Goal: Information Seeking & Learning: Learn about a topic

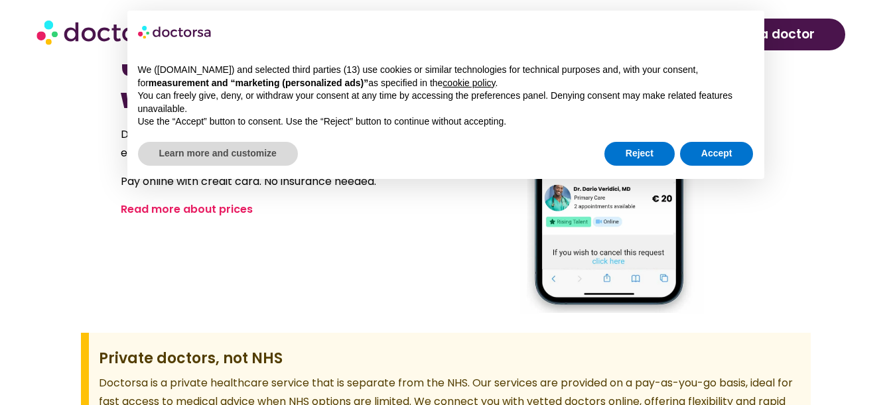
scroll to position [784, 0]
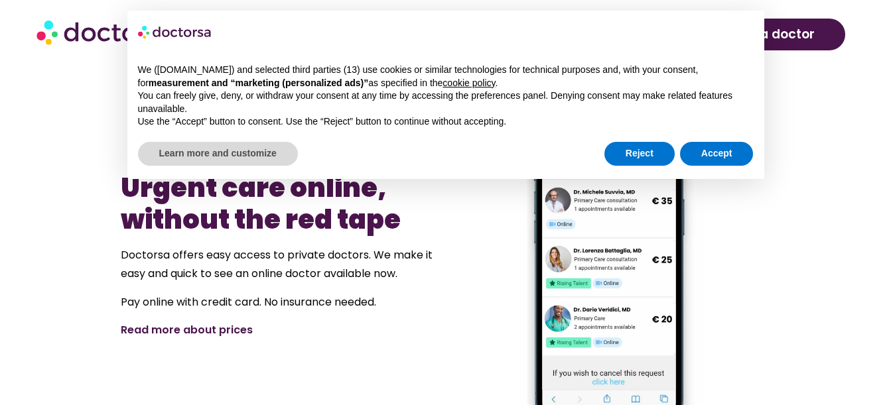
click at [232, 323] on link "Read more about prices" at bounding box center [187, 330] width 132 height 15
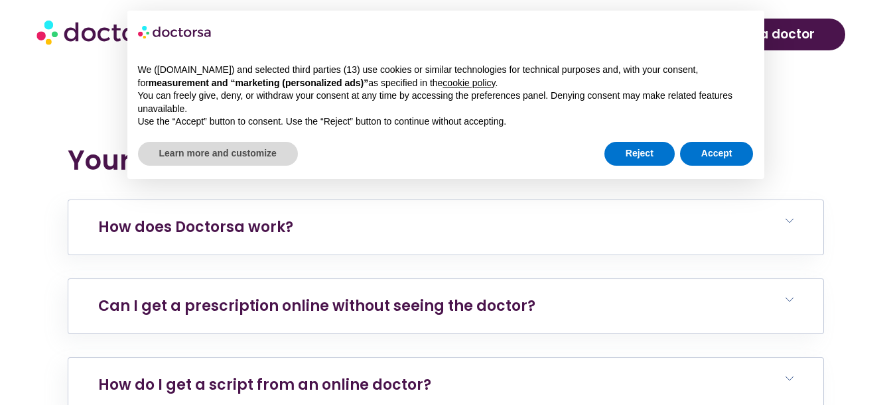
scroll to position [4645, 0]
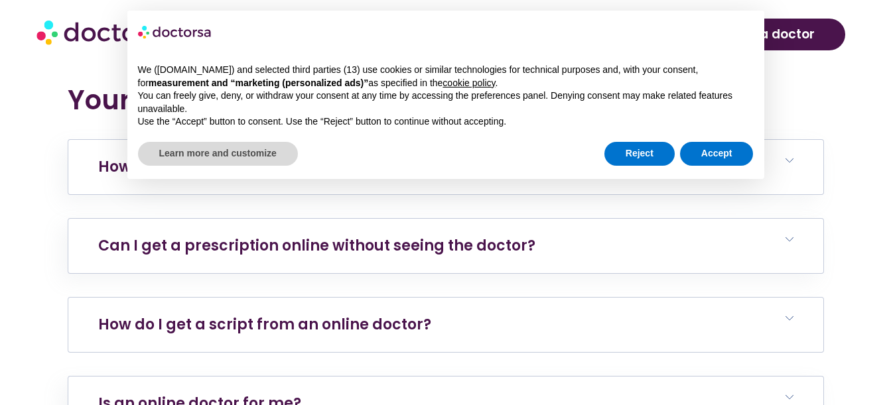
drag, startPoint x: 382, startPoint y: 315, endPoint x: 386, endPoint y: 324, distance: 10.4
click at [382, 316] on link "How do I get a script from an online doctor?" at bounding box center [264, 325] width 333 height 21
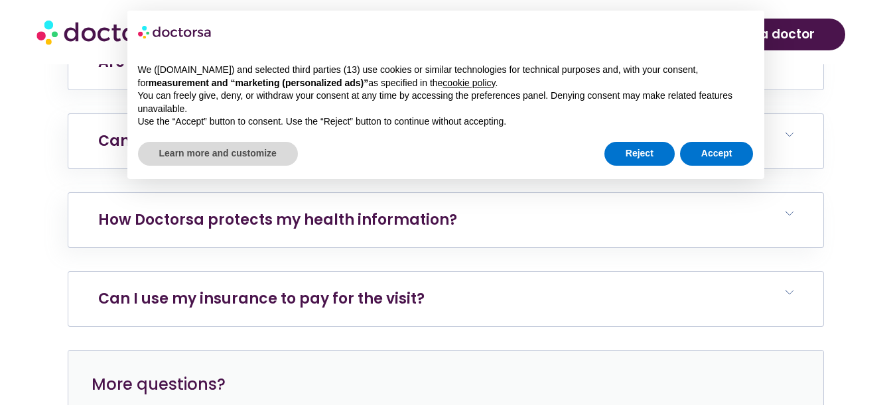
scroll to position [5128, 0]
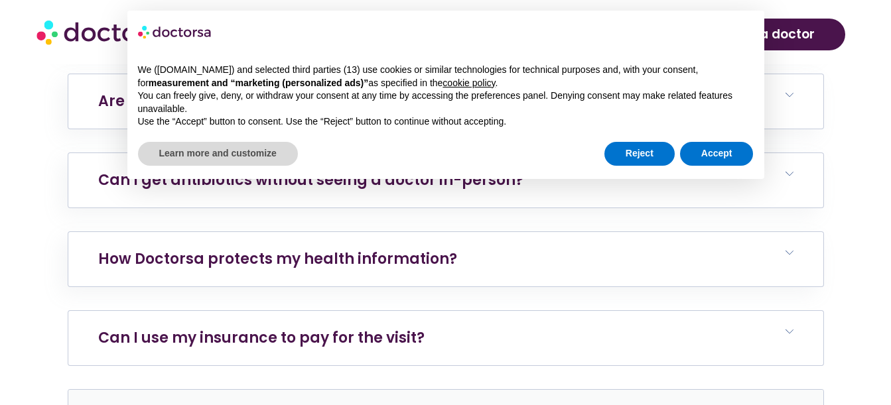
click at [399, 328] on link "Can I use my insurance to pay for the visit?" at bounding box center [261, 338] width 327 height 21
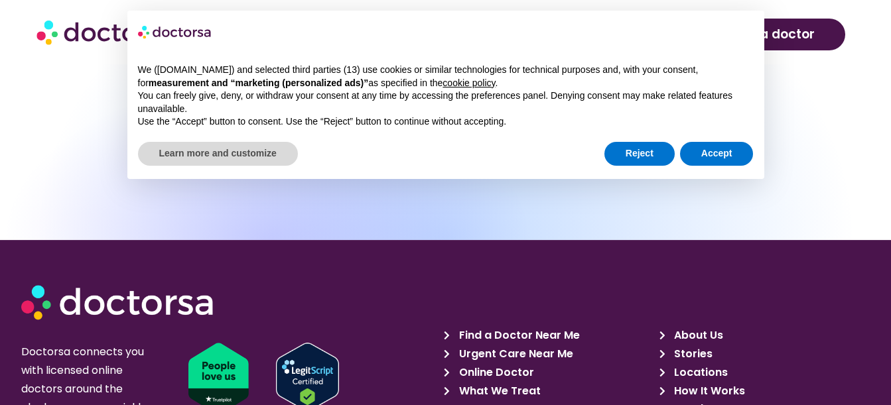
scroll to position [6032, 0]
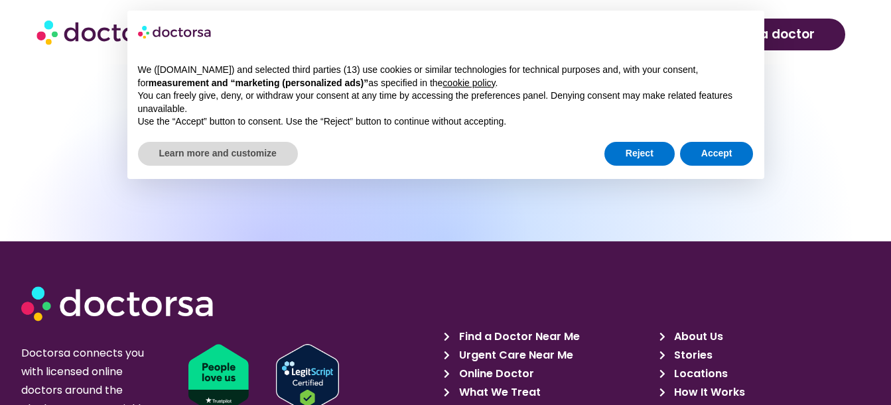
click at [547, 328] on span "Find a Doctor Near Me" at bounding box center [518, 337] width 124 height 19
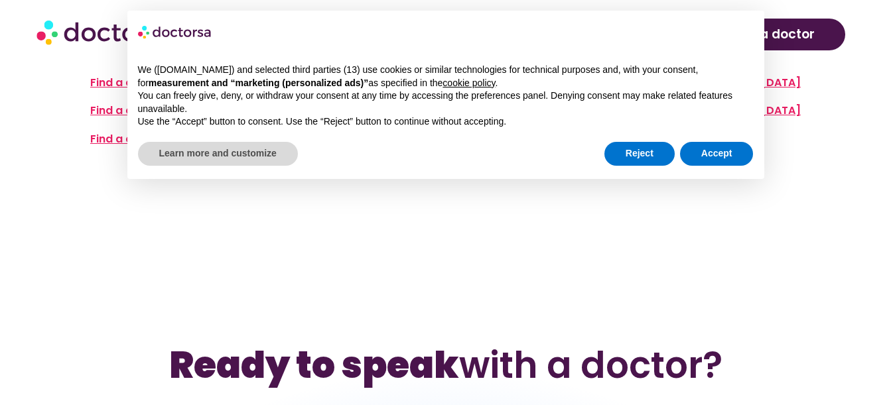
scroll to position [603, 0]
